Goal: Check status: Check status

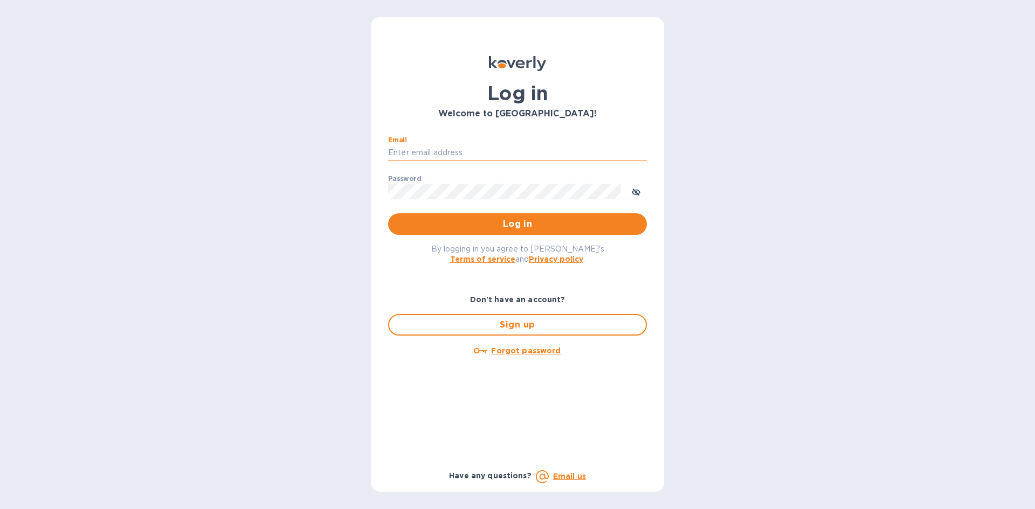
click at [481, 149] on input "Email" at bounding box center [517, 153] width 259 height 16
type input "[EMAIL_ADDRESS][DOMAIN_NAME]"
click at [388, 214] on button "Log in" at bounding box center [517, 225] width 259 height 22
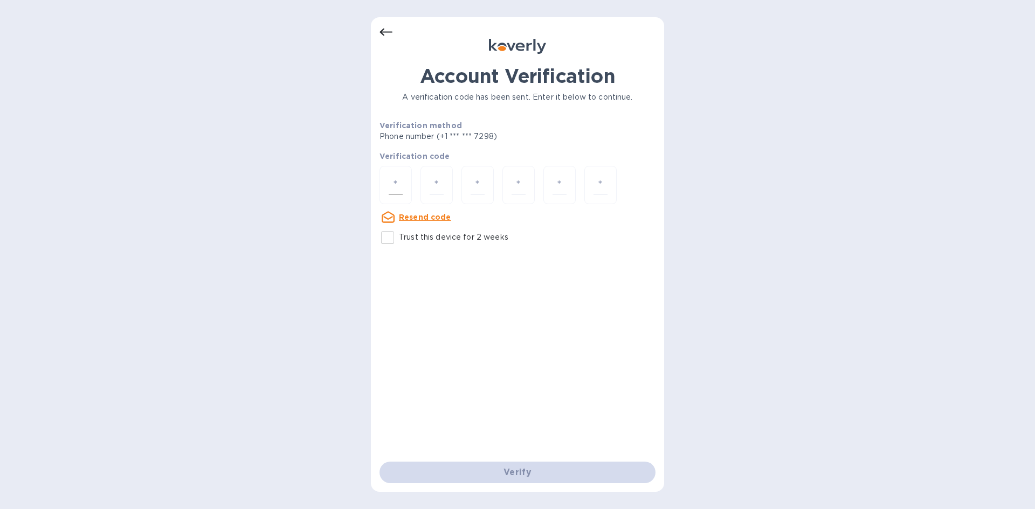
click at [394, 182] on input "number" at bounding box center [396, 185] width 14 height 20
type input "1"
type input "8"
type input "2"
type input "0"
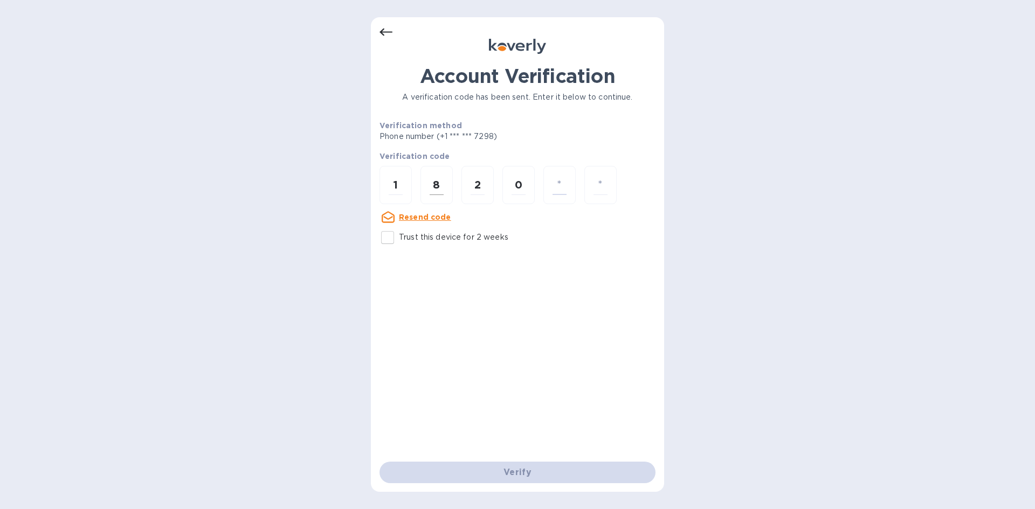
type input "7"
type input "3"
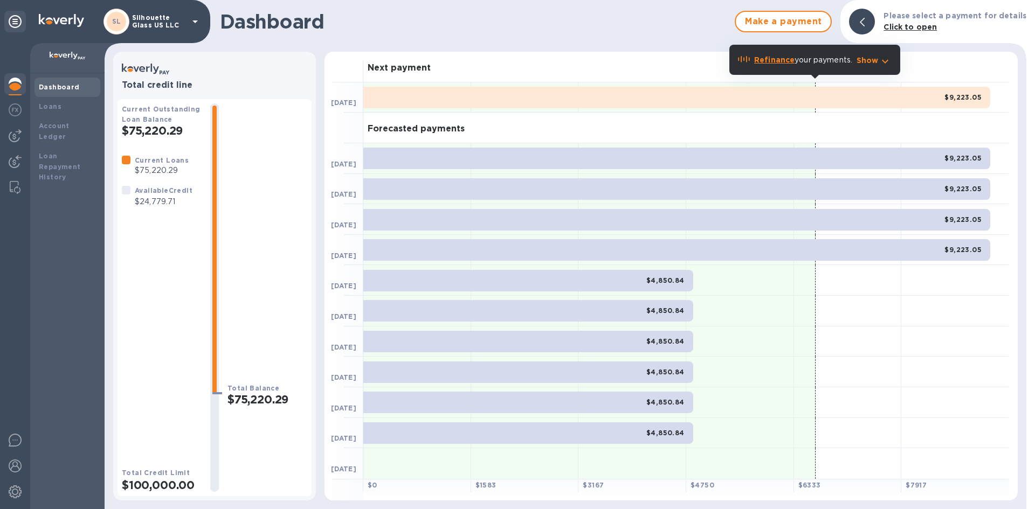
click at [799, 95] on div "$9,223.05" at bounding box center [676, 98] width 627 height 22
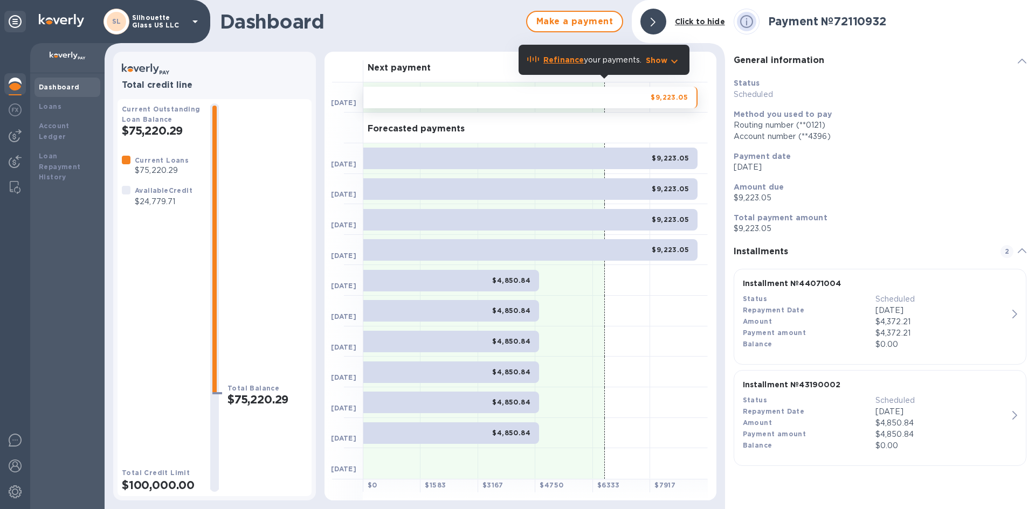
click at [289, 107] on div "Total Balance $75,220.29" at bounding box center [268, 298] width 80 height 389
click at [257, 157] on div "Total Balance $75,220.29" at bounding box center [268, 298] width 80 height 389
click at [659, 18] on div at bounding box center [654, 22] width 26 height 26
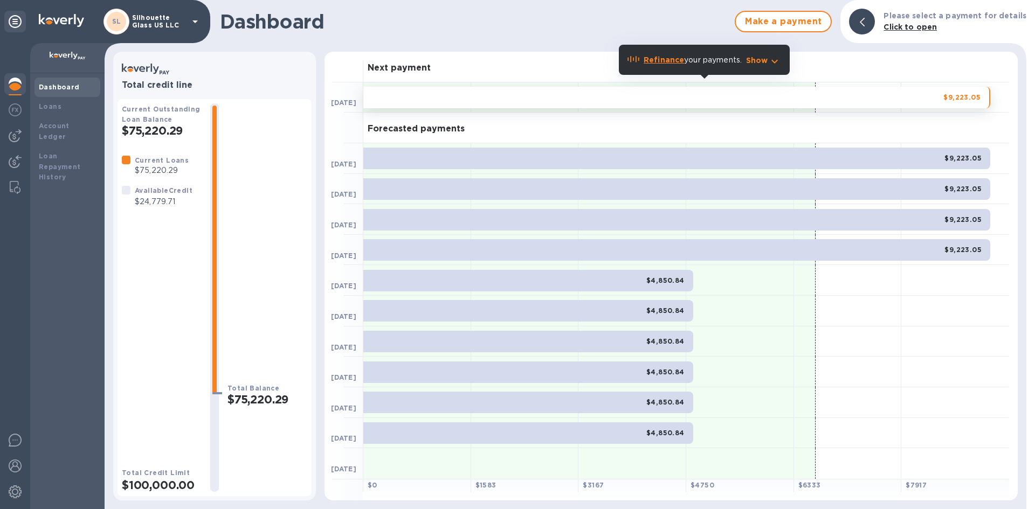
click at [977, 88] on div "$9,223.05" at bounding box center [676, 98] width 627 height 22
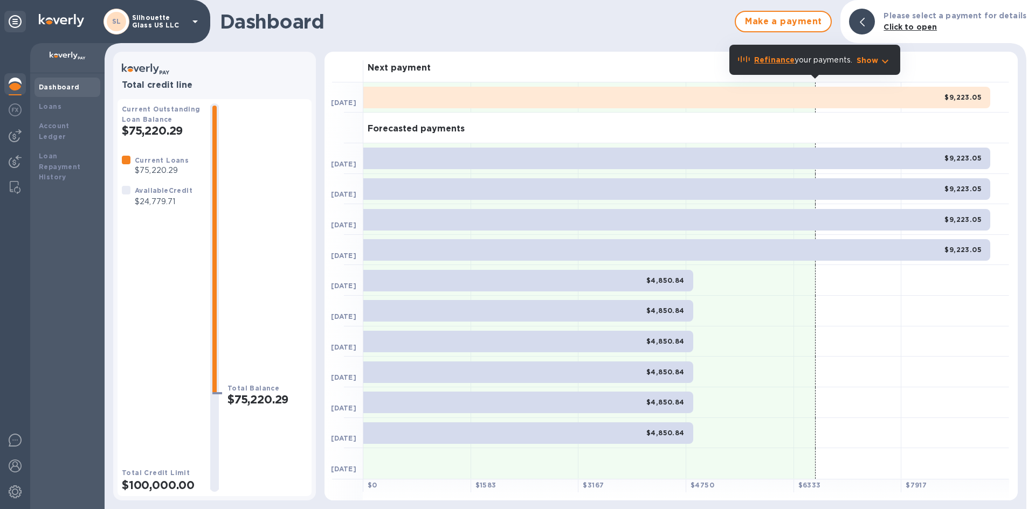
click at [985, 100] on div "$9,223.05" at bounding box center [676, 98] width 627 height 22
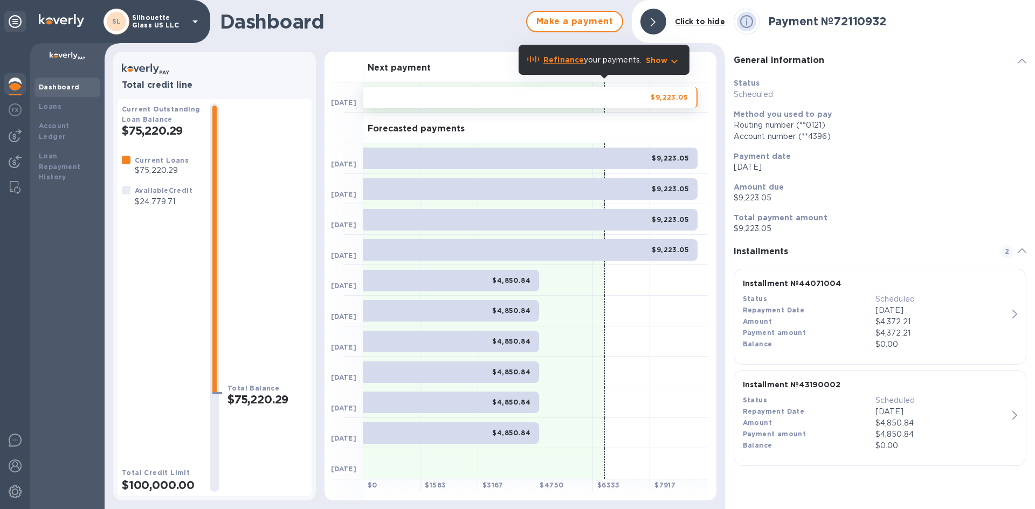
click at [658, 18] on div at bounding box center [654, 22] width 26 height 26
